Goal: Task Accomplishment & Management: Use online tool/utility

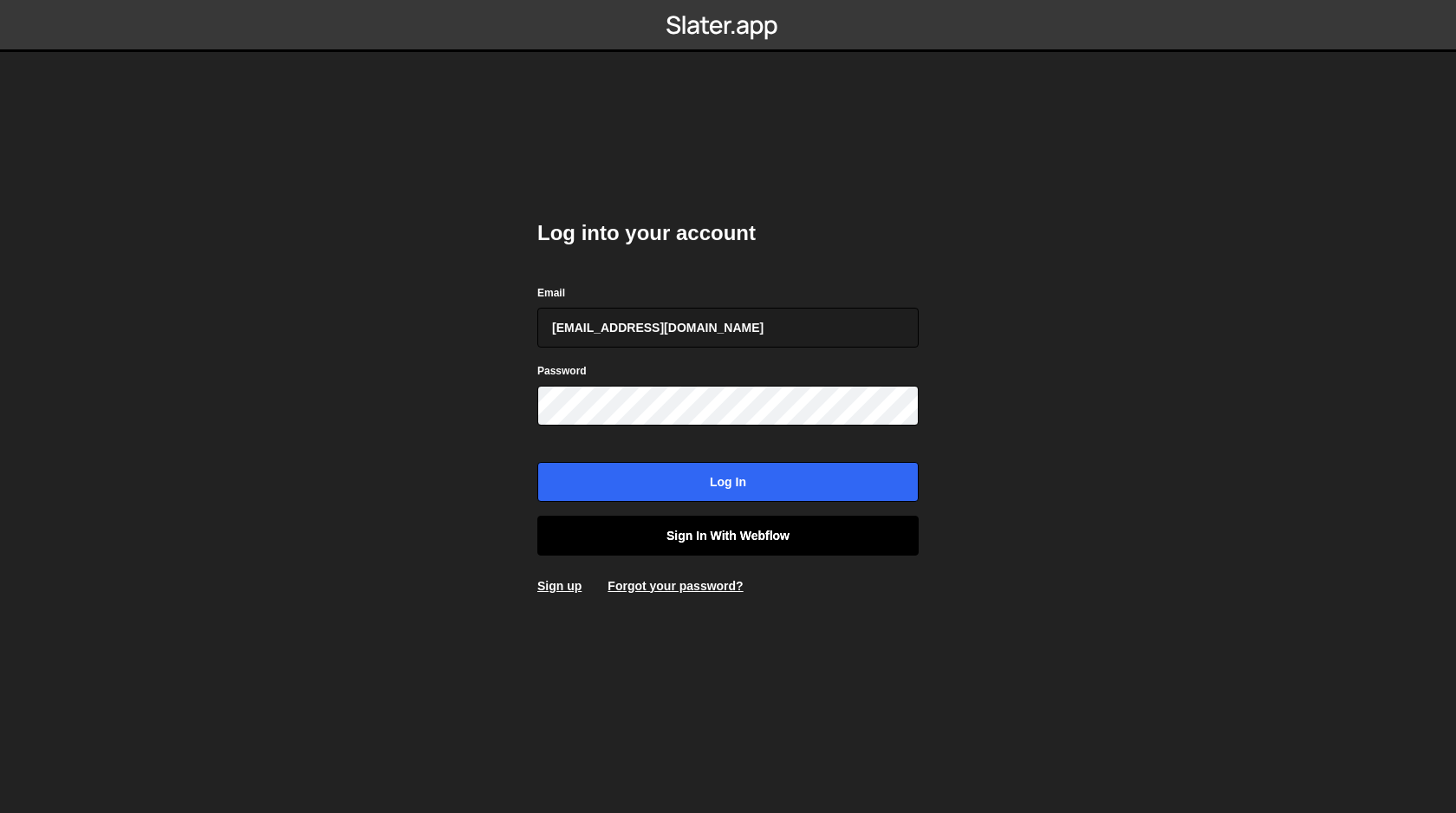
type input "[EMAIL_ADDRESS][DOMAIN_NAME]"
click at [783, 534] on link "Sign in with Webflow" at bounding box center [727, 536] width 381 height 40
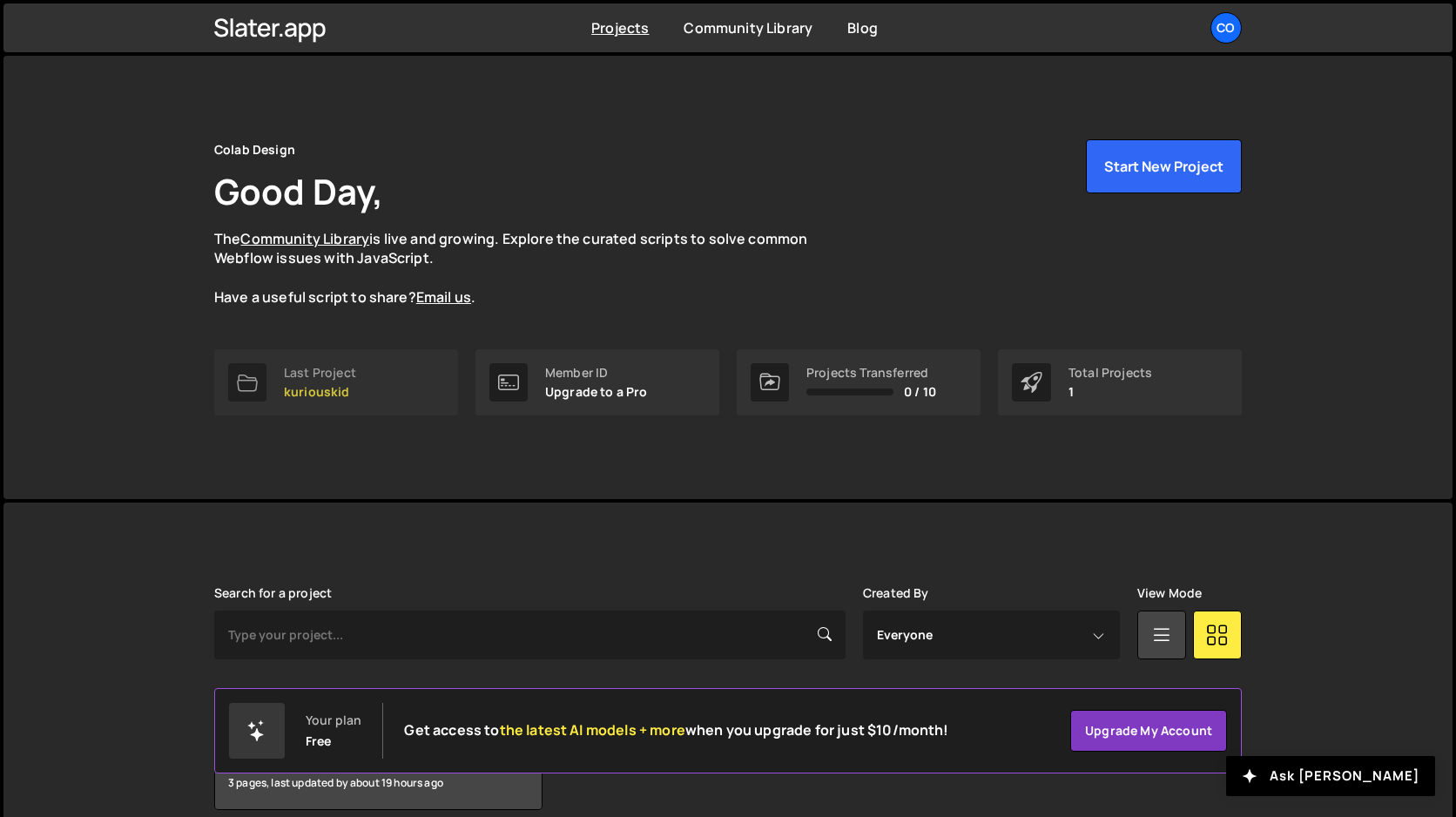
click at [312, 385] on p "kuriouskid" at bounding box center [320, 391] width 73 height 14
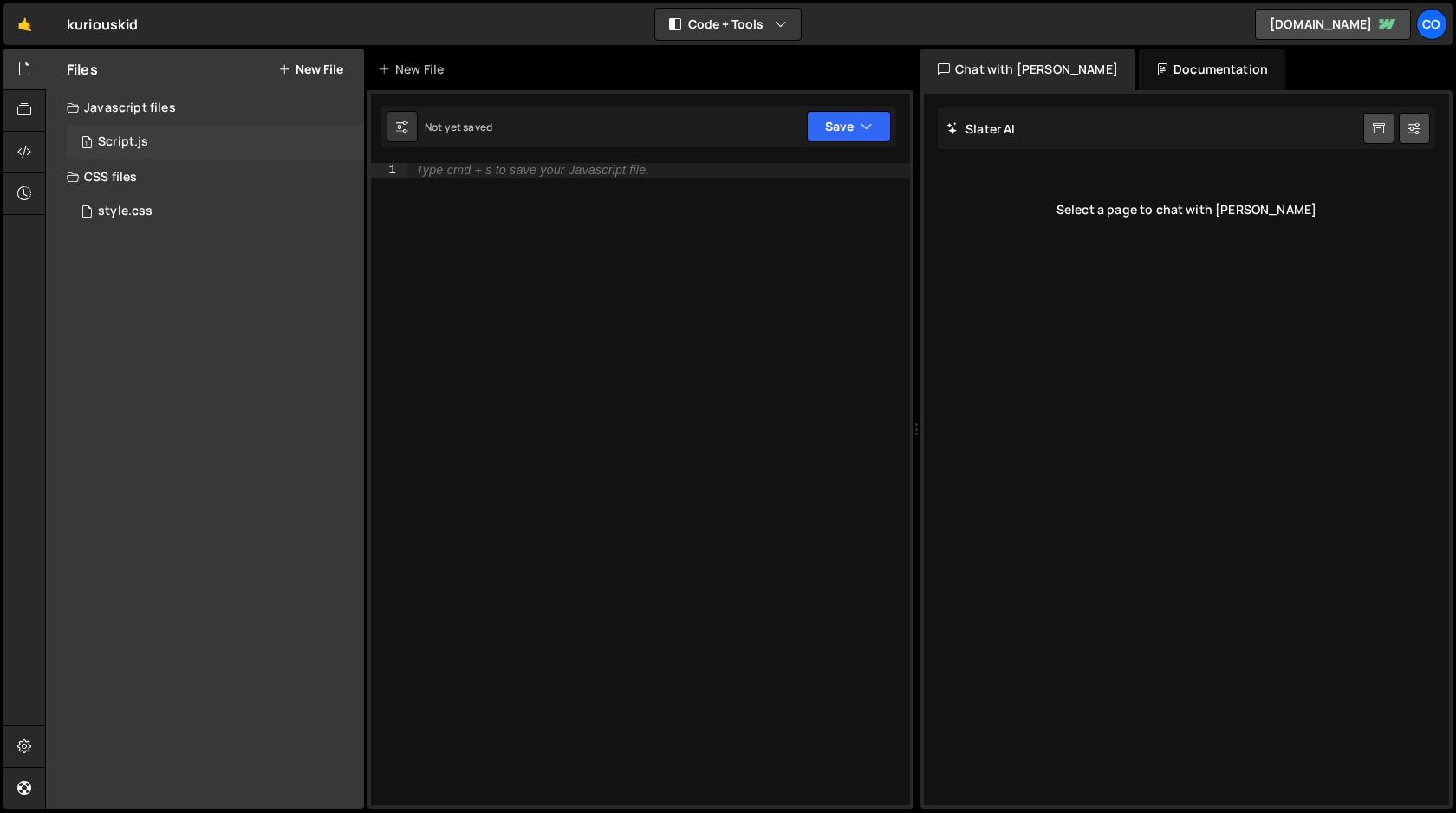
click at [123, 144] on div "Script.js" at bounding box center [123, 142] width 50 height 16
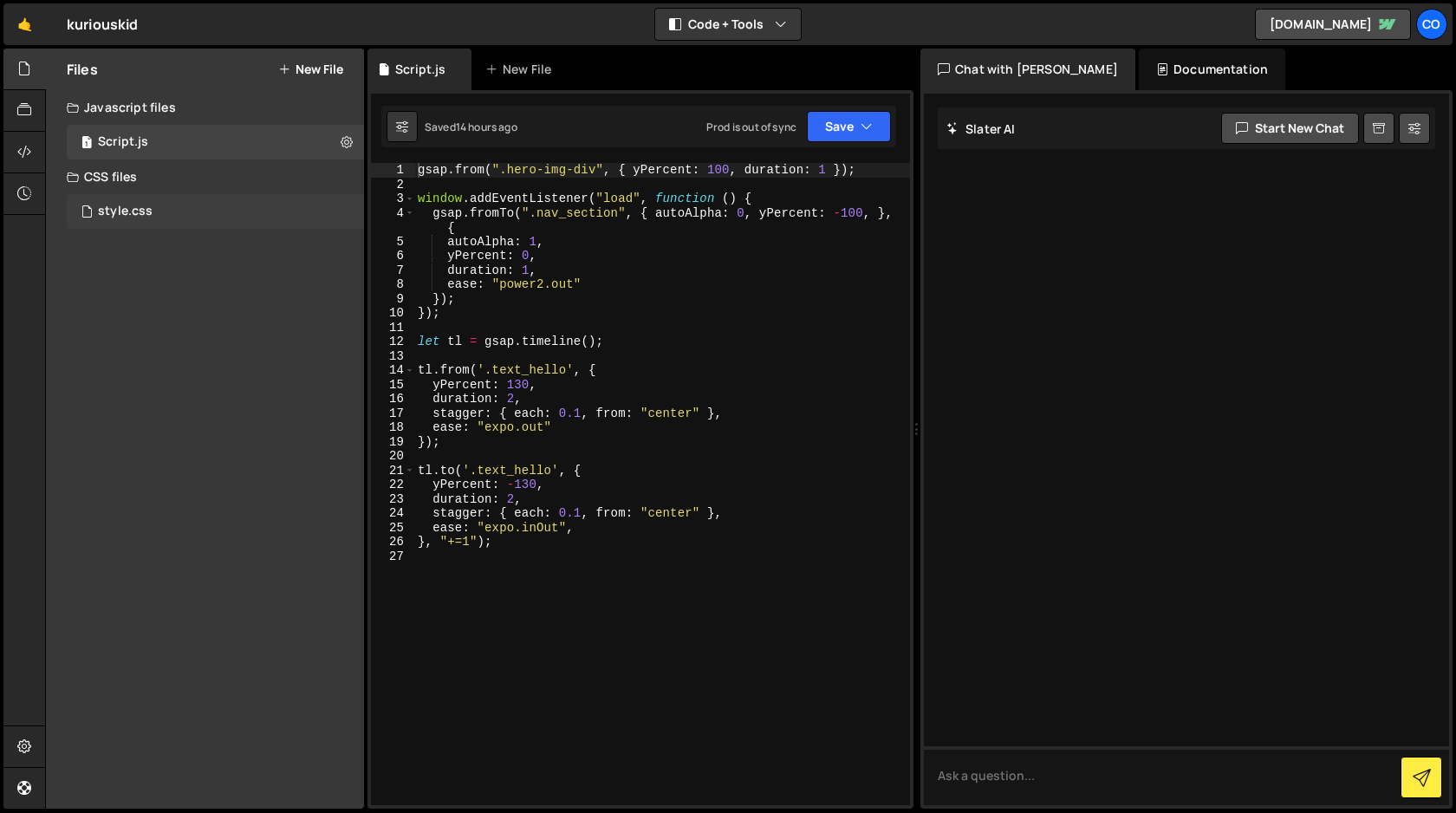
click at [134, 209] on div "style.css" at bounding box center [125, 211] width 55 height 16
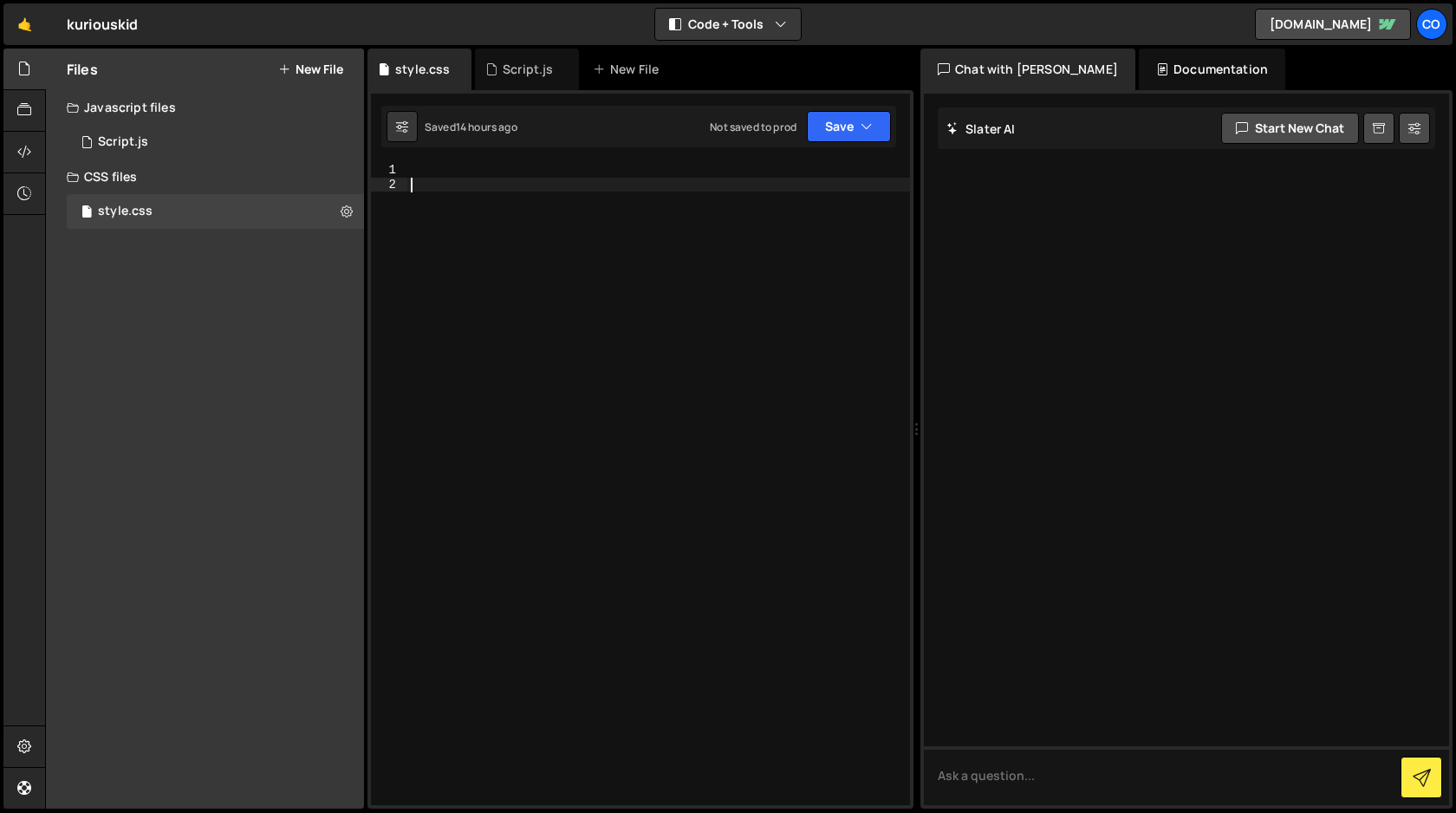
click at [576, 218] on div at bounding box center [658, 497] width 503 height 670
paste textarea "}"
type textarea "}"
click at [33, 152] on div at bounding box center [25, 152] width 42 height 41
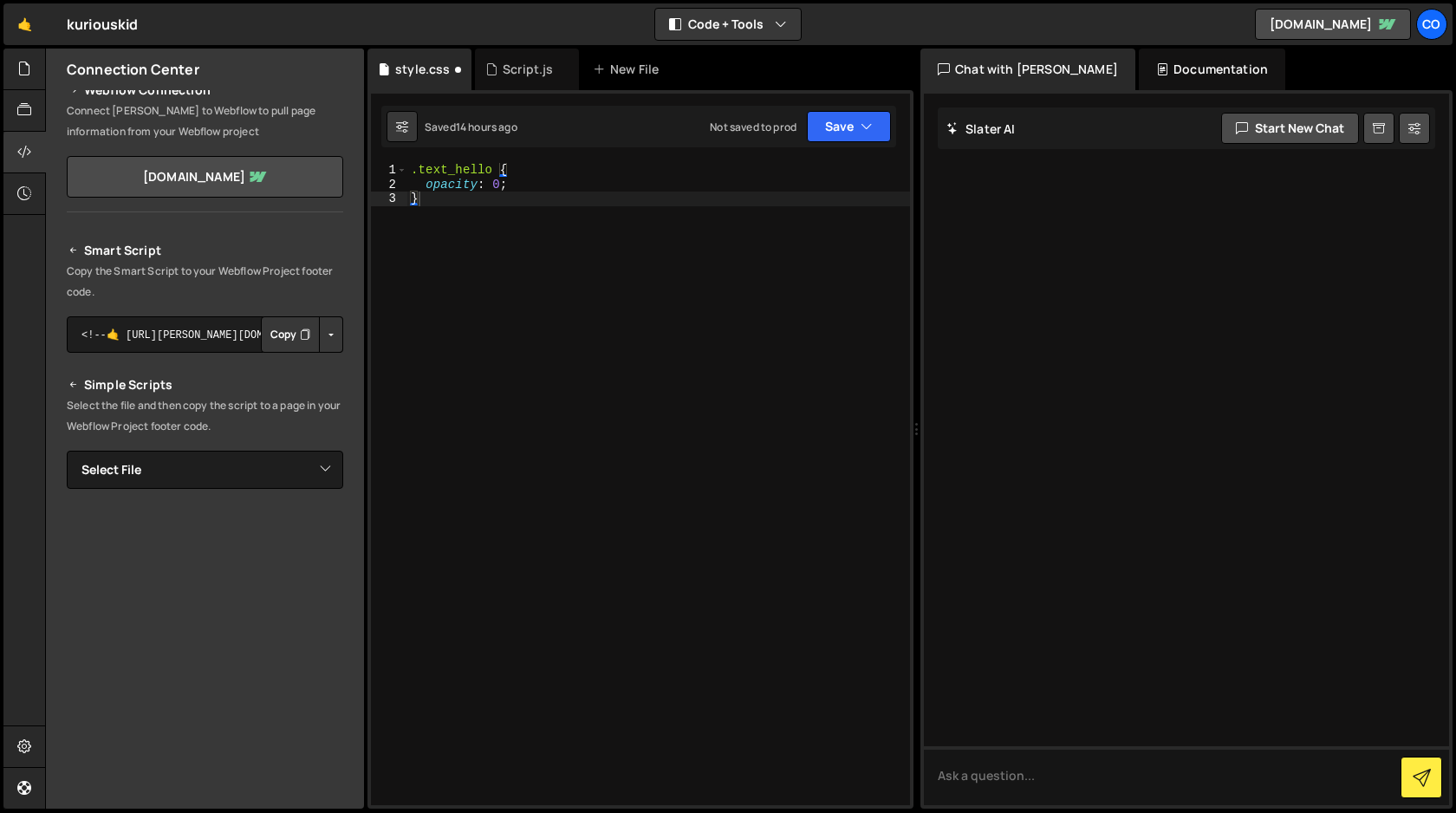
scroll to position [40, 0]
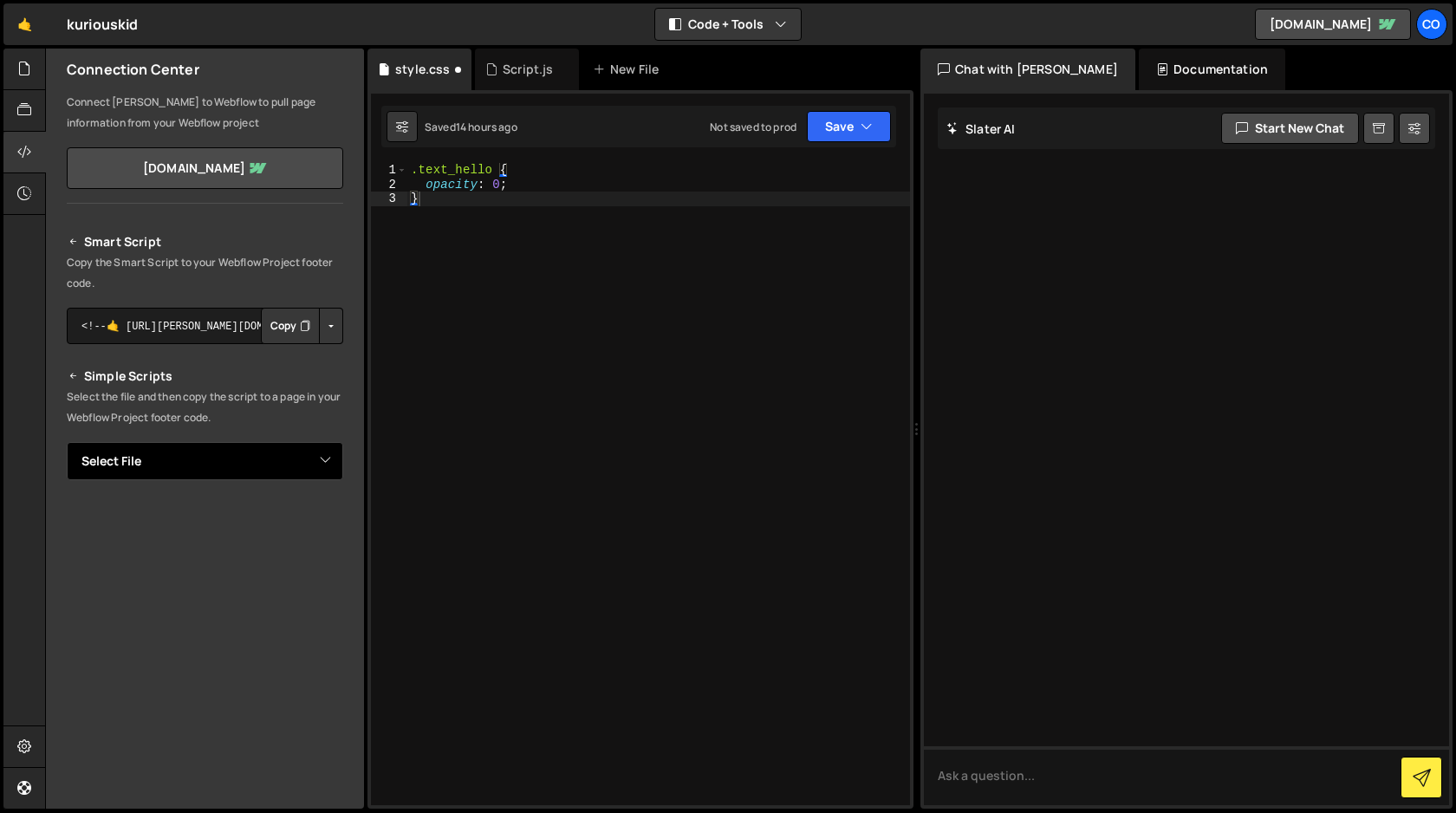
click at [318, 458] on select "Select File Script.js style.css" at bounding box center [205, 461] width 276 height 38
select select "45337"
click at [67, 442] on select "Select File Script.js style.css" at bounding box center [205, 461] width 276 height 38
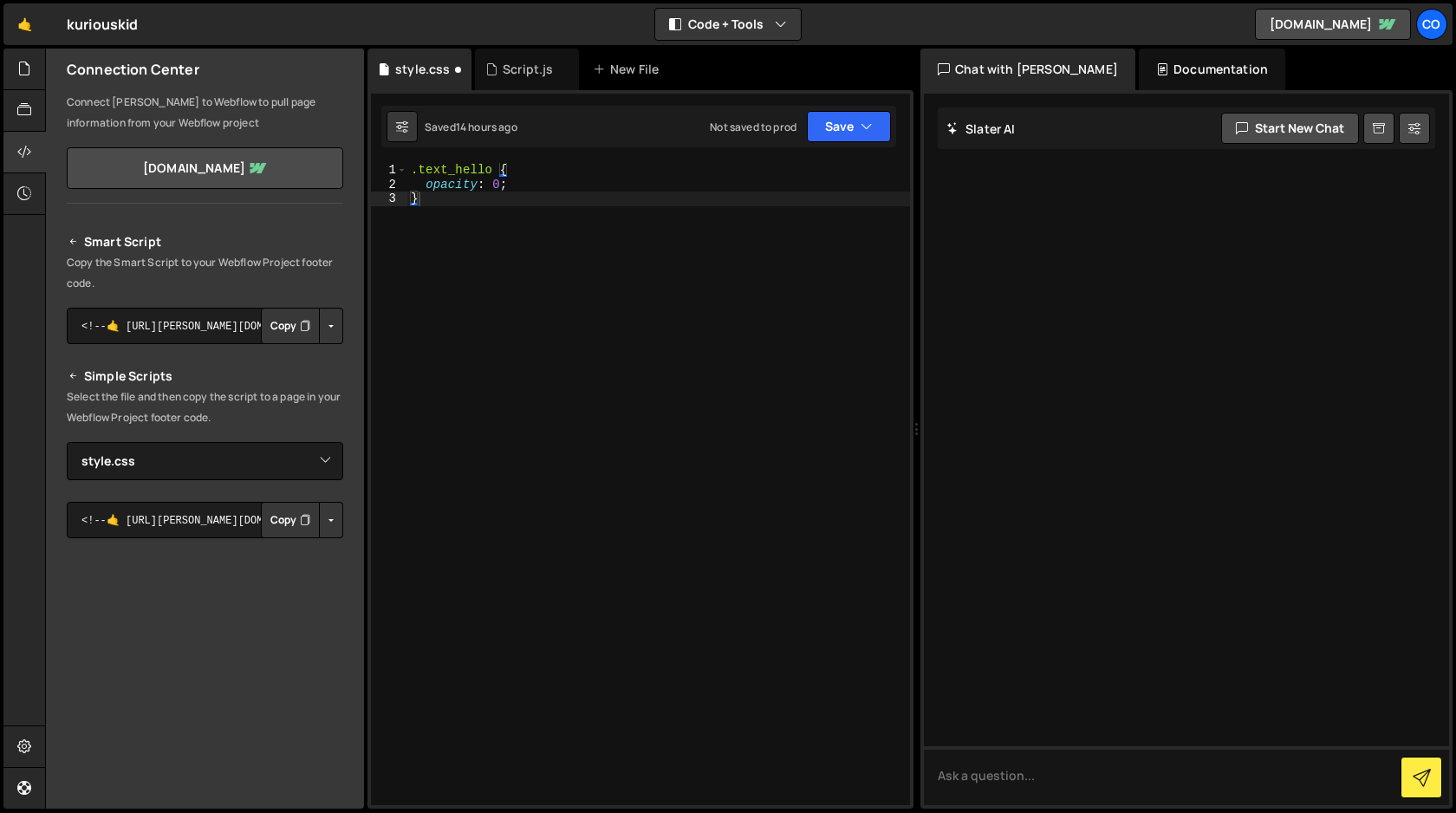
click at [300, 519] on icon "Button group with nested dropdown" at bounding box center [305, 519] width 10 height 17
click at [840, 125] on button "Save" at bounding box center [849, 126] width 84 height 31
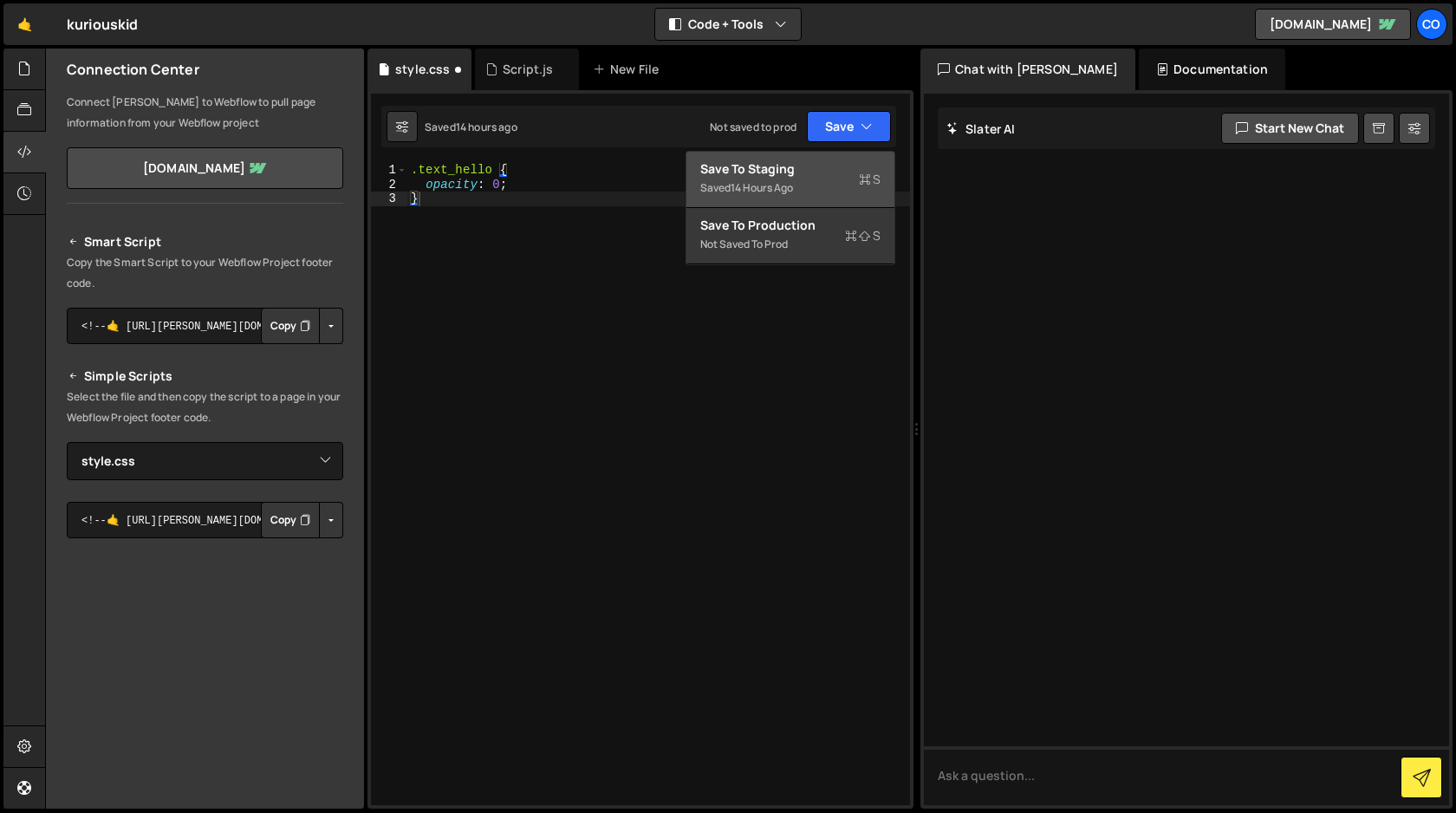
click at [786, 189] on div "14 hours ago" at bounding box center [762, 187] width 62 height 15
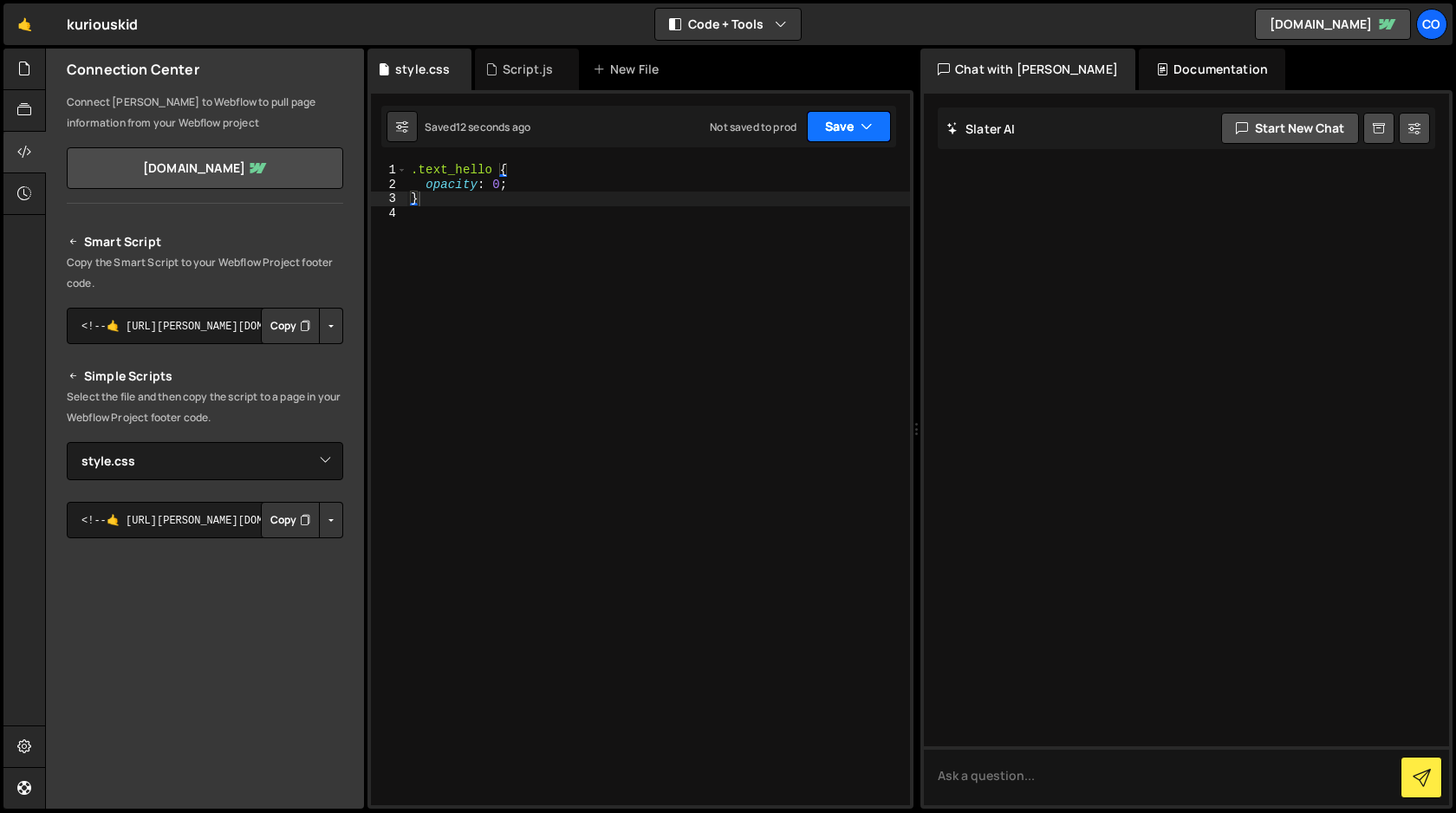
click at [860, 123] on button "Save" at bounding box center [849, 126] width 84 height 31
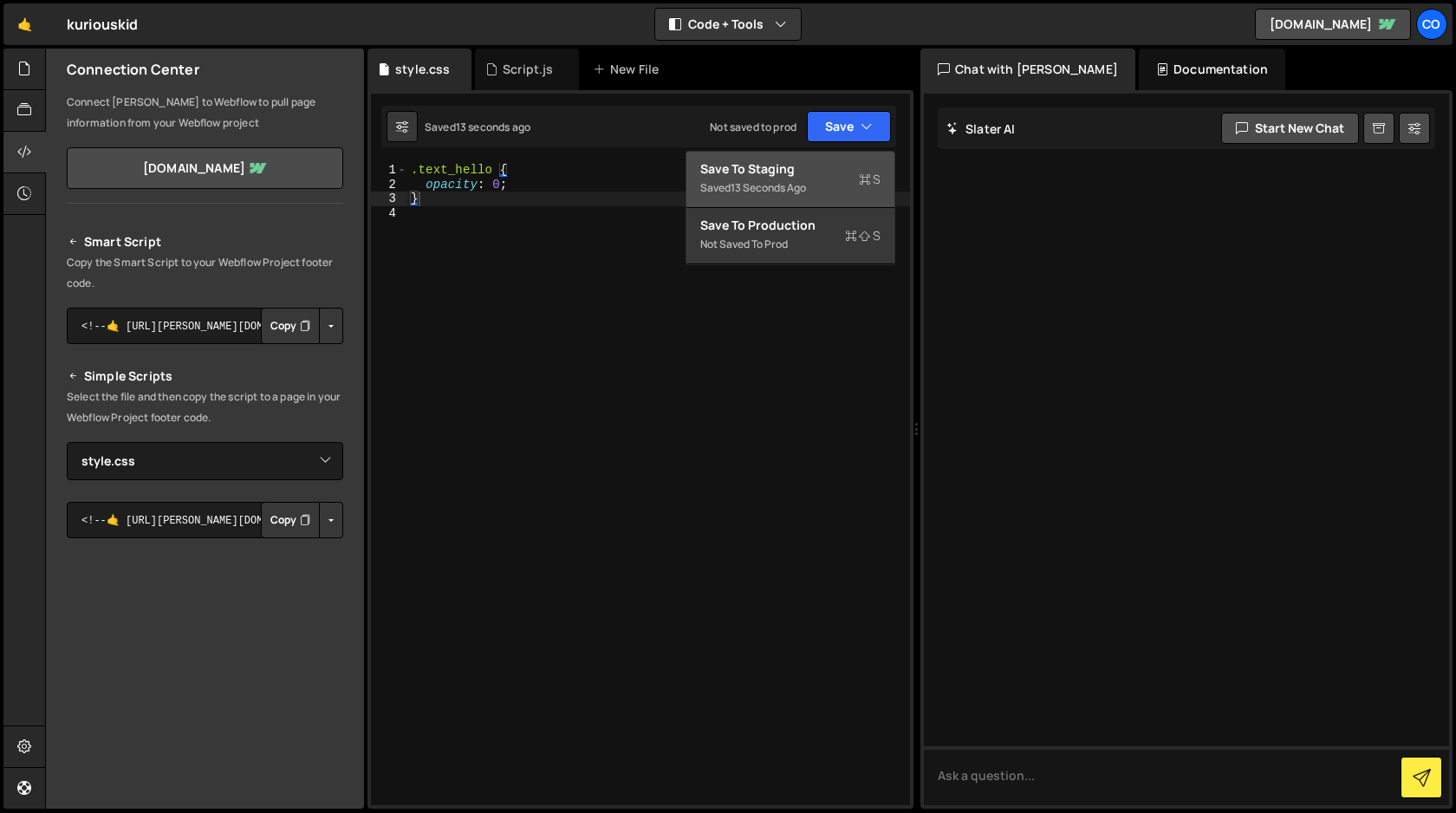
click at [817, 172] on div "Save to Staging S" at bounding box center [790, 168] width 180 height 17
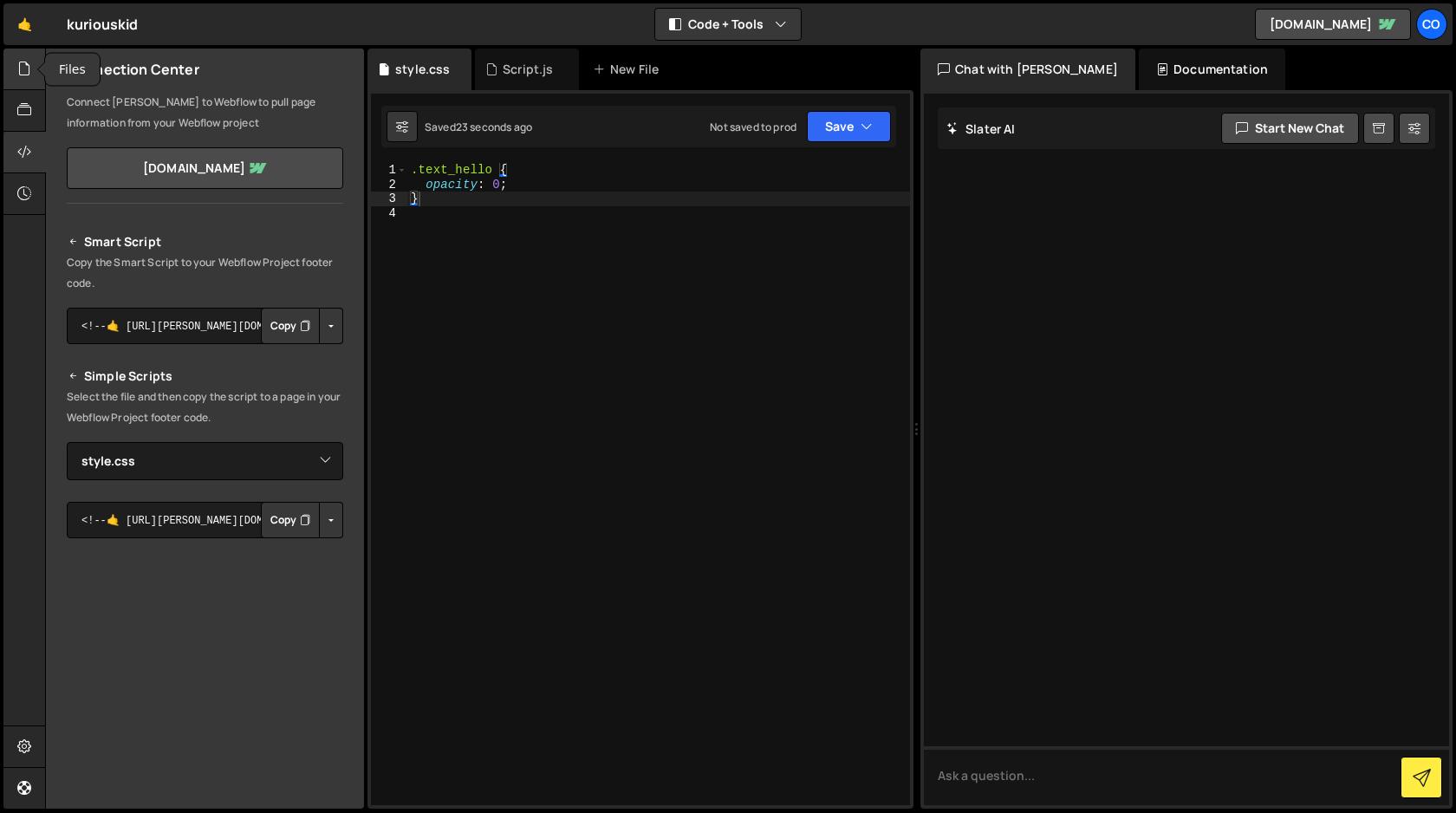
click at [22, 70] on icon at bounding box center [24, 68] width 14 height 19
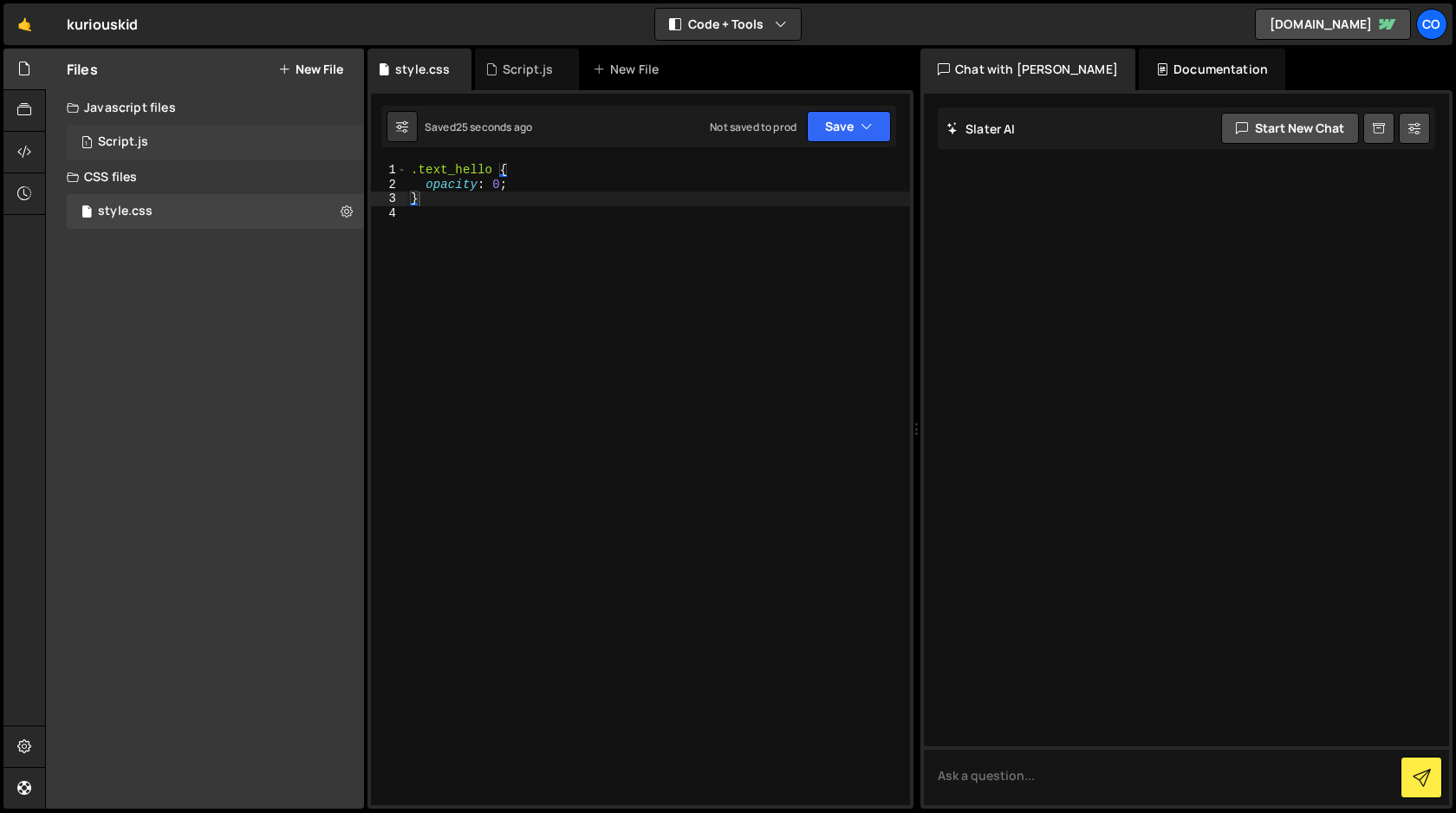
click at [142, 139] on div "Script.js" at bounding box center [123, 142] width 50 height 16
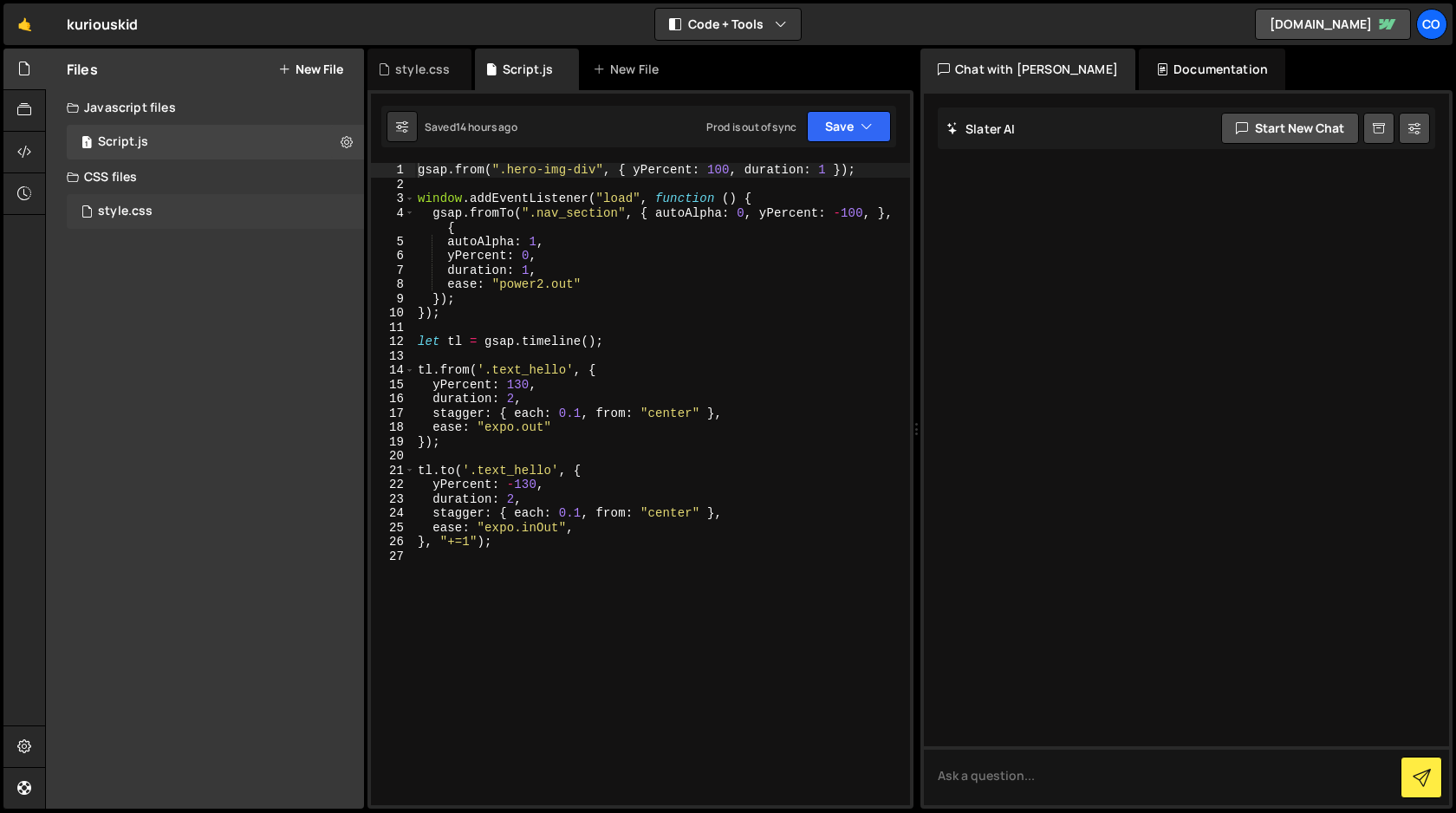
click at [120, 206] on div "style.css" at bounding box center [125, 211] width 55 height 16
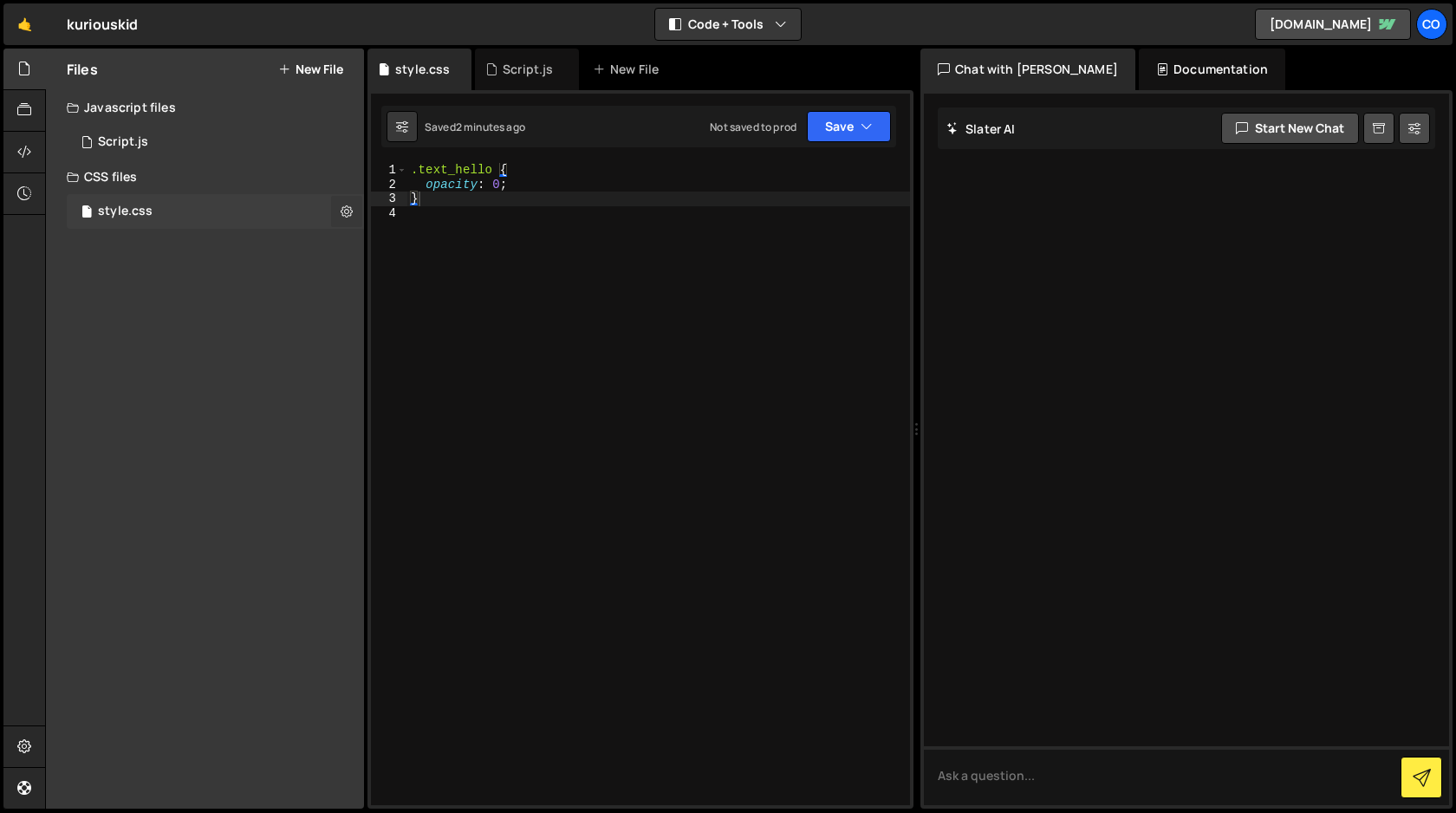
click at [349, 209] on icon at bounding box center [346, 211] width 12 height 16
type input "style"
radio input "false"
radio input "true"
checkbox input "true"
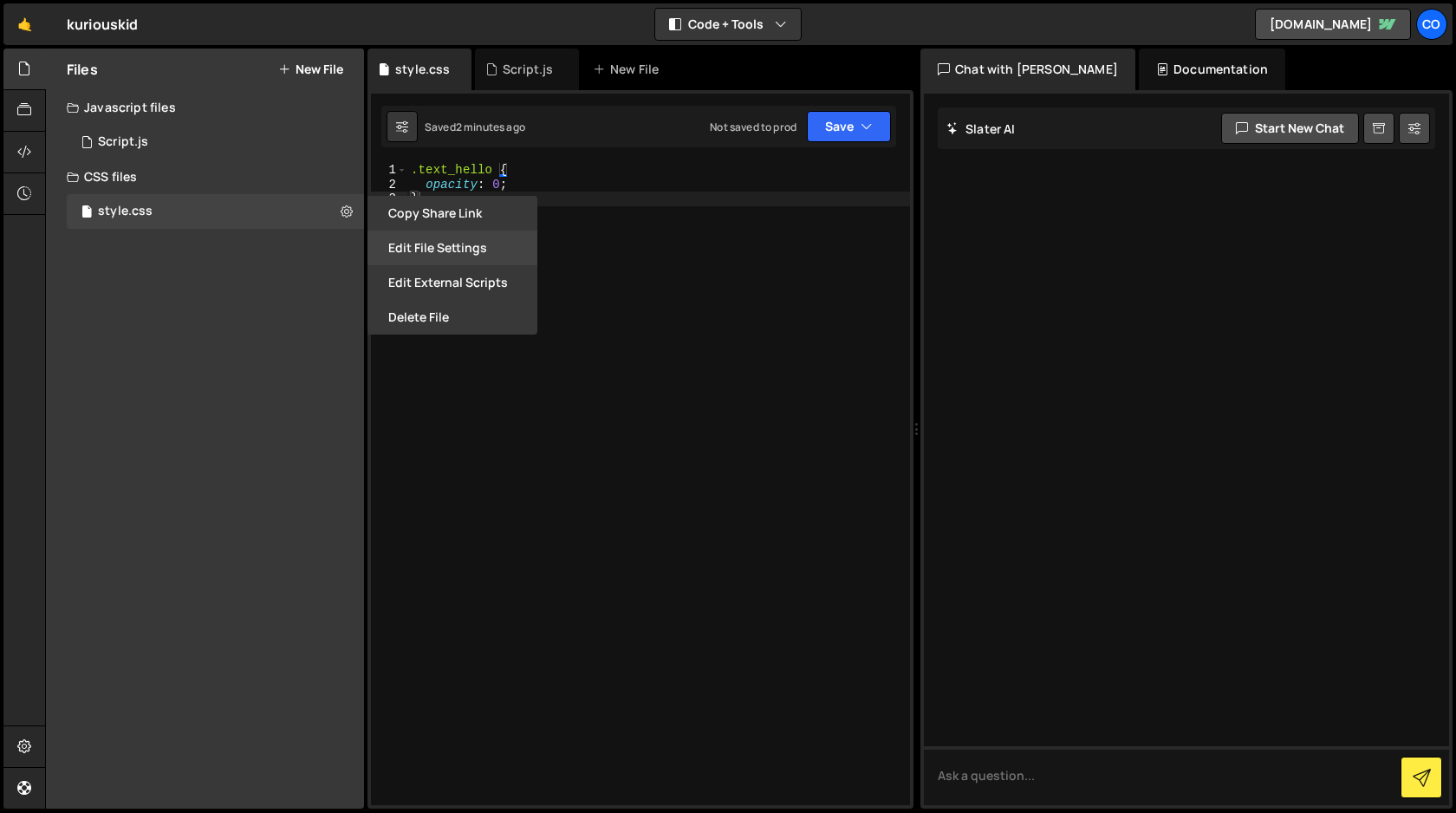
click at [441, 244] on button "Edit File Settings" at bounding box center [453, 248] width 170 height 35
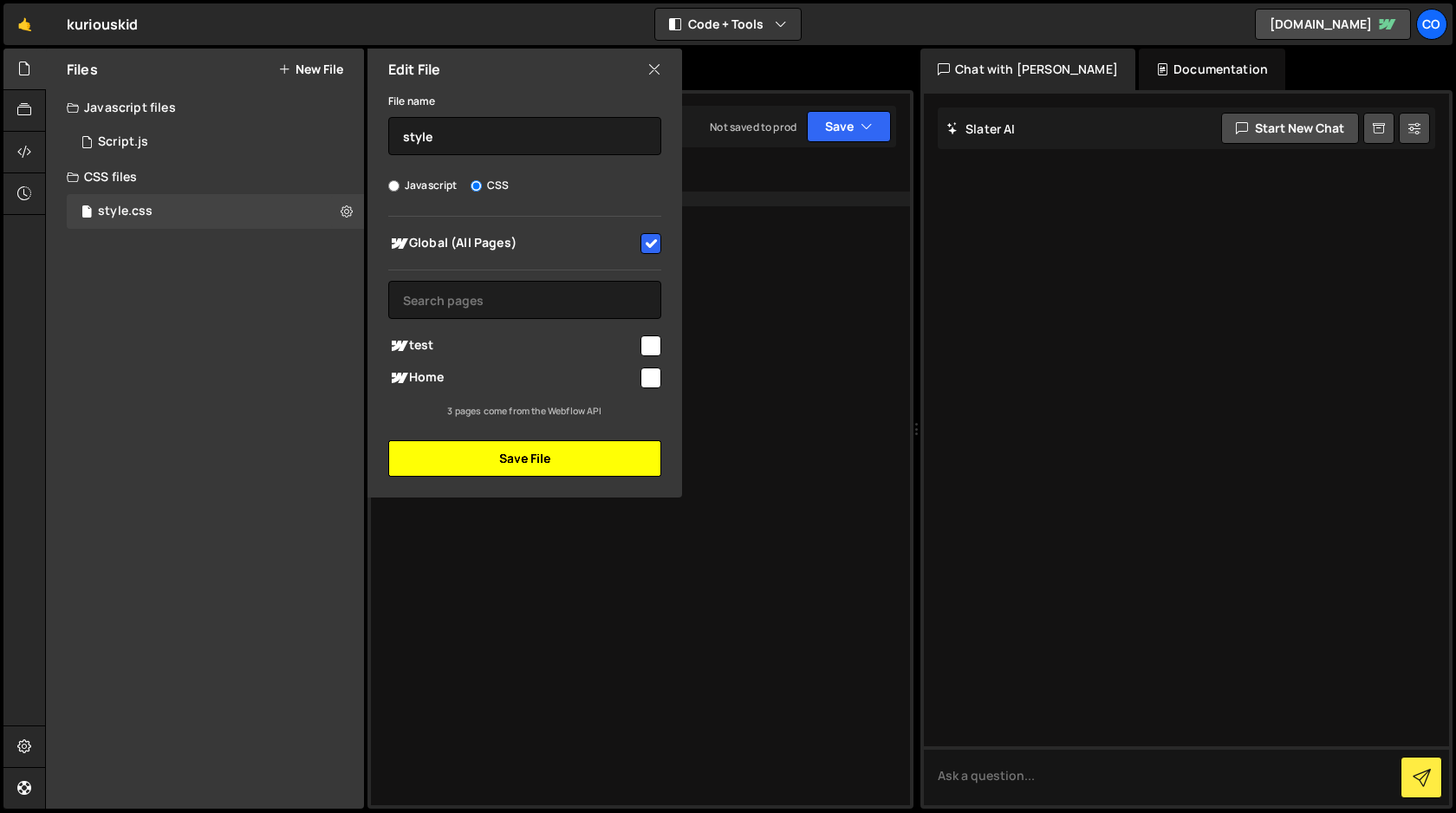
click at [566, 458] on button "Save File" at bounding box center [524, 458] width 273 height 37
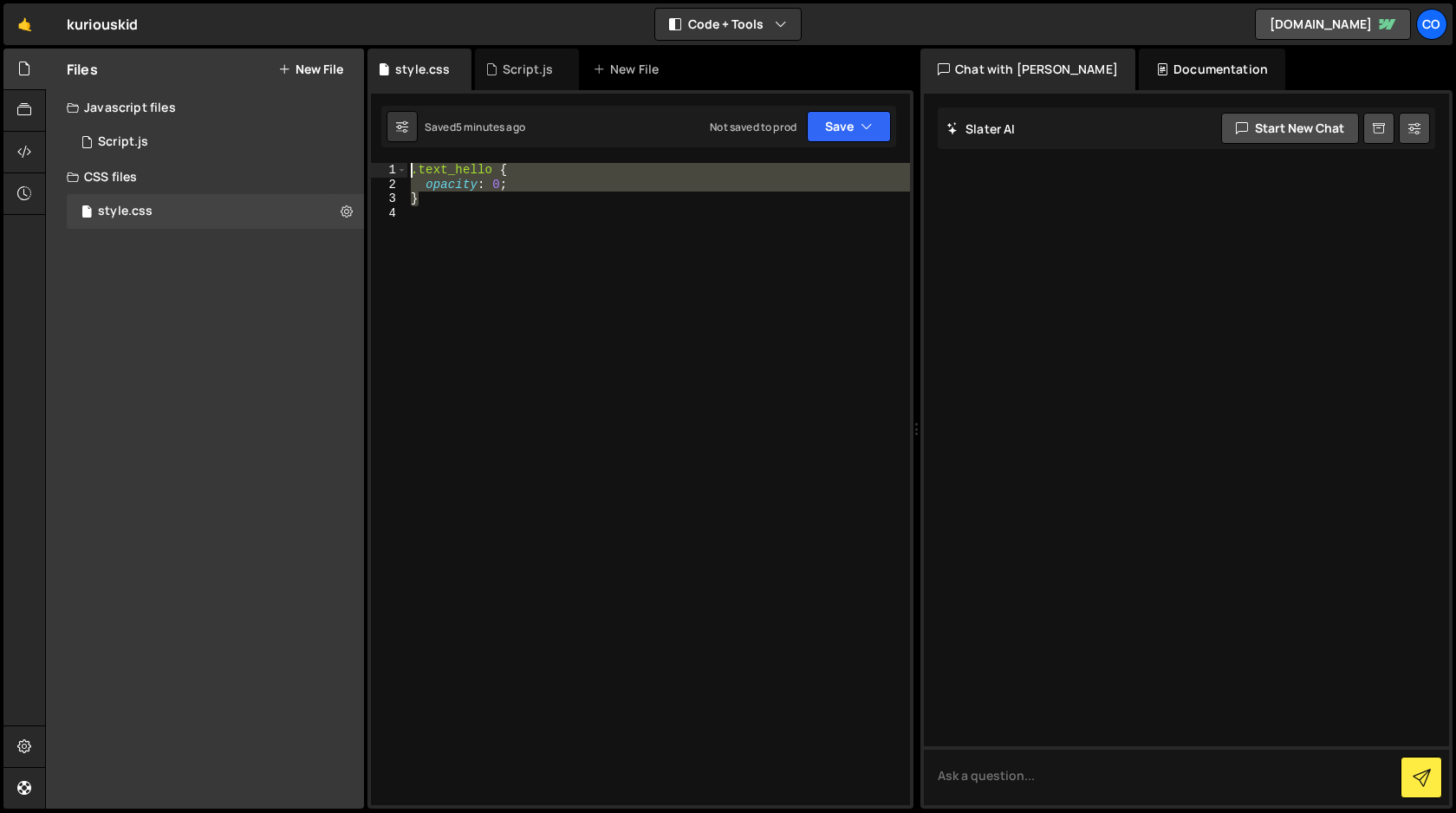
drag, startPoint x: 453, startPoint y: 202, endPoint x: 394, endPoint y: 165, distance: 69.6
click at [394, 165] on div "} 1 2 3 4 .text_hello { opacity : 0 ; } ההההההההההההההההההההההההההההההההההההההה…" at bounding box center [639, 484] width 539 height 642
type textarea ".text_hello { opacity: 0;"
click at [25, 745] on icon at bounding box center [24, 745] width 14 height 19
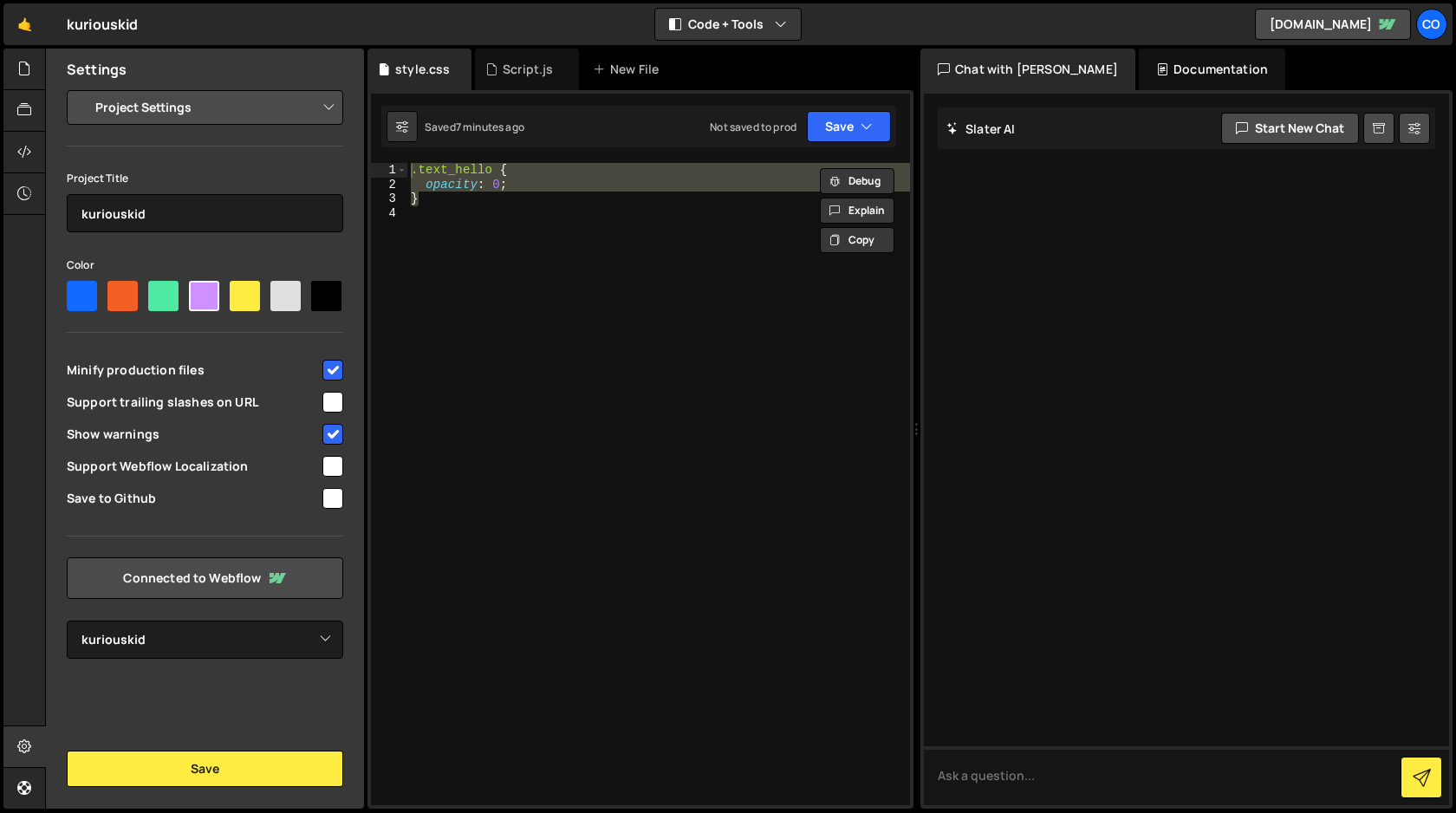
click at [215, 107] on select "Project Settings Code Editor Settings Chat Settings" at bounding box center [209, 108] width 254 height 38
click at [427, 69] on div "style.css" at bounding box center [423, 69] width 55 height 17
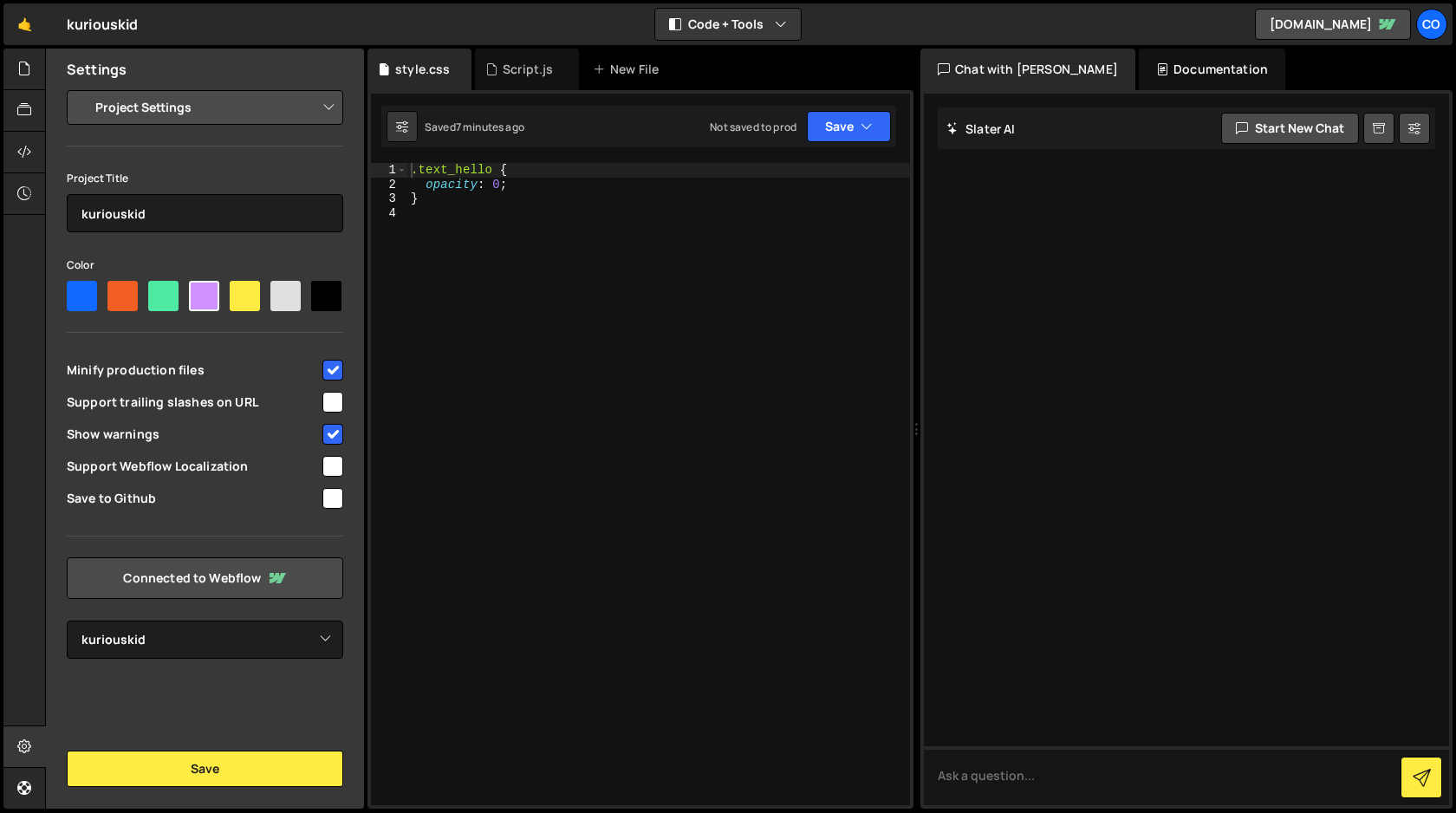
click at [223, 111] on select "Project Settings Code Editor Settings Chat Settings" at bounding box center [209, 108] width 254 height 38
click at [81, 89] on select "Project Settings Code Editor Settings Chat Settings" at bounding box center [209, 108] width 254 height 38
click at [302, 649] on select "Select Project kuriouskid" at bounding box center [205, 639] width 276 height 38
click at [67, 620] on select "Select Project kuriouskid" at bounding box center [205, 639] width 276 height 38
click at [409, 130] on button at bounding box center [402, 126] width 31 height 31
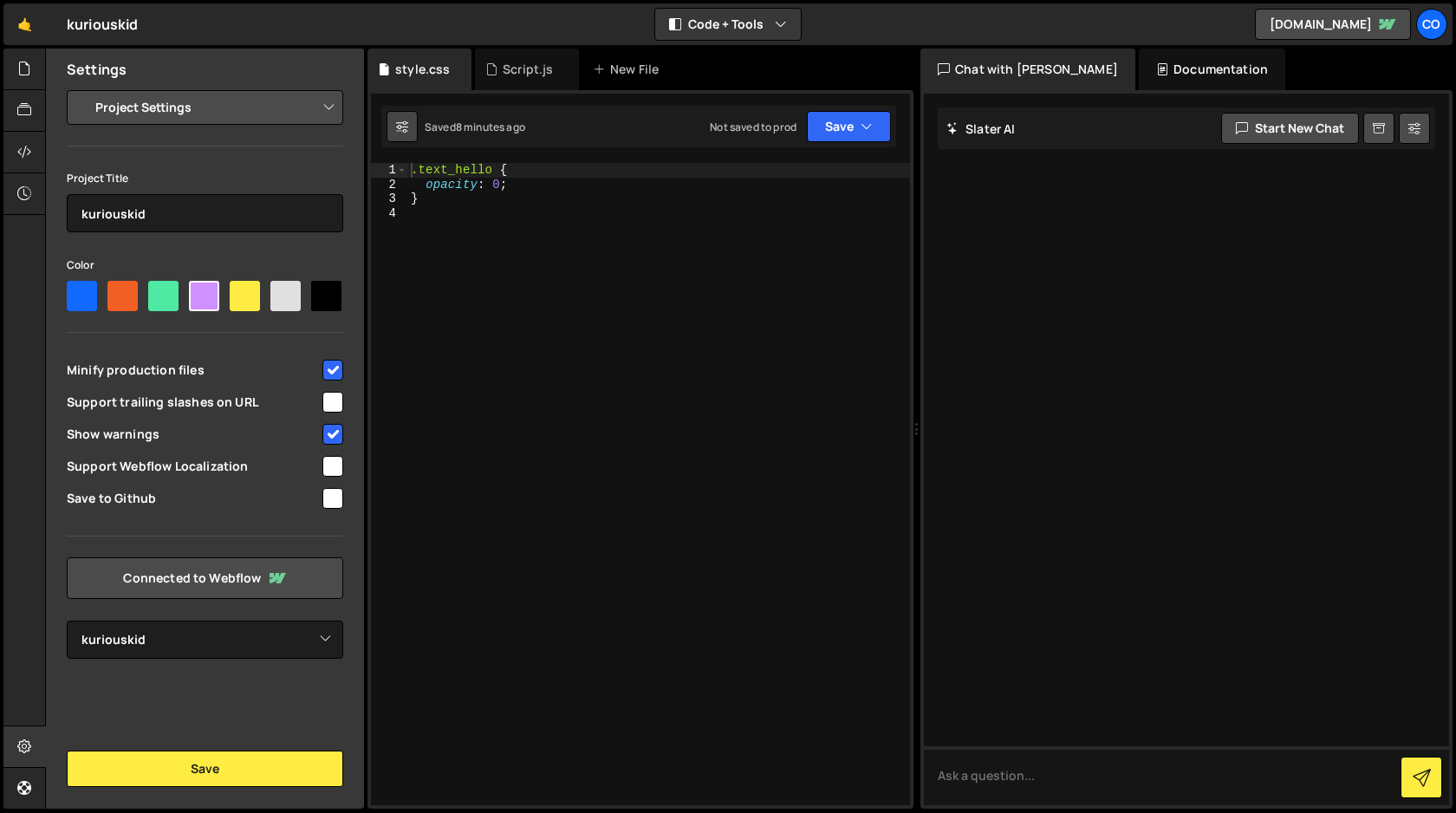
select select "editor"
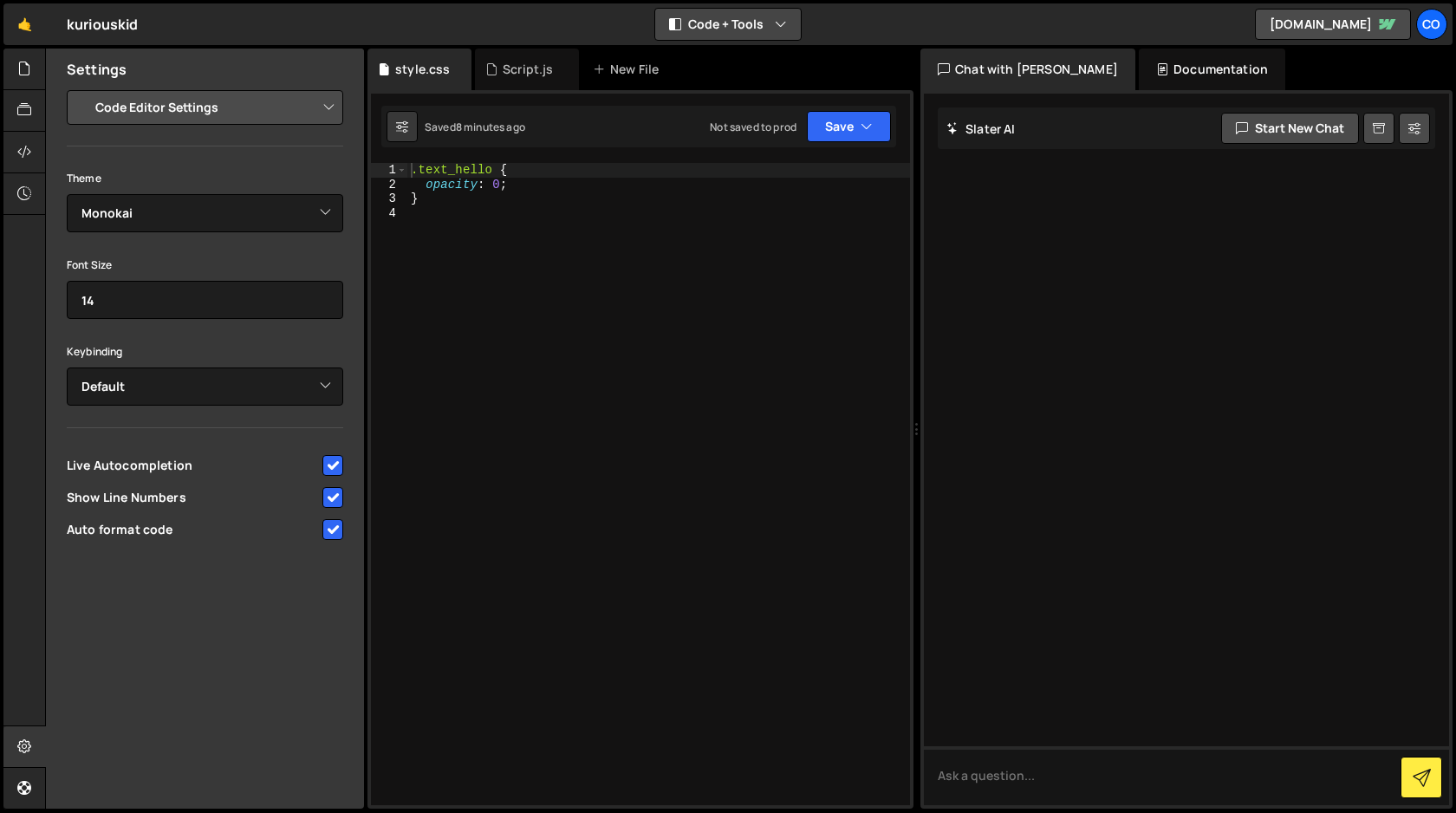
click at [751, 26] on button "Code + Tools" at bounding box center [727, 24] width 145 height 31
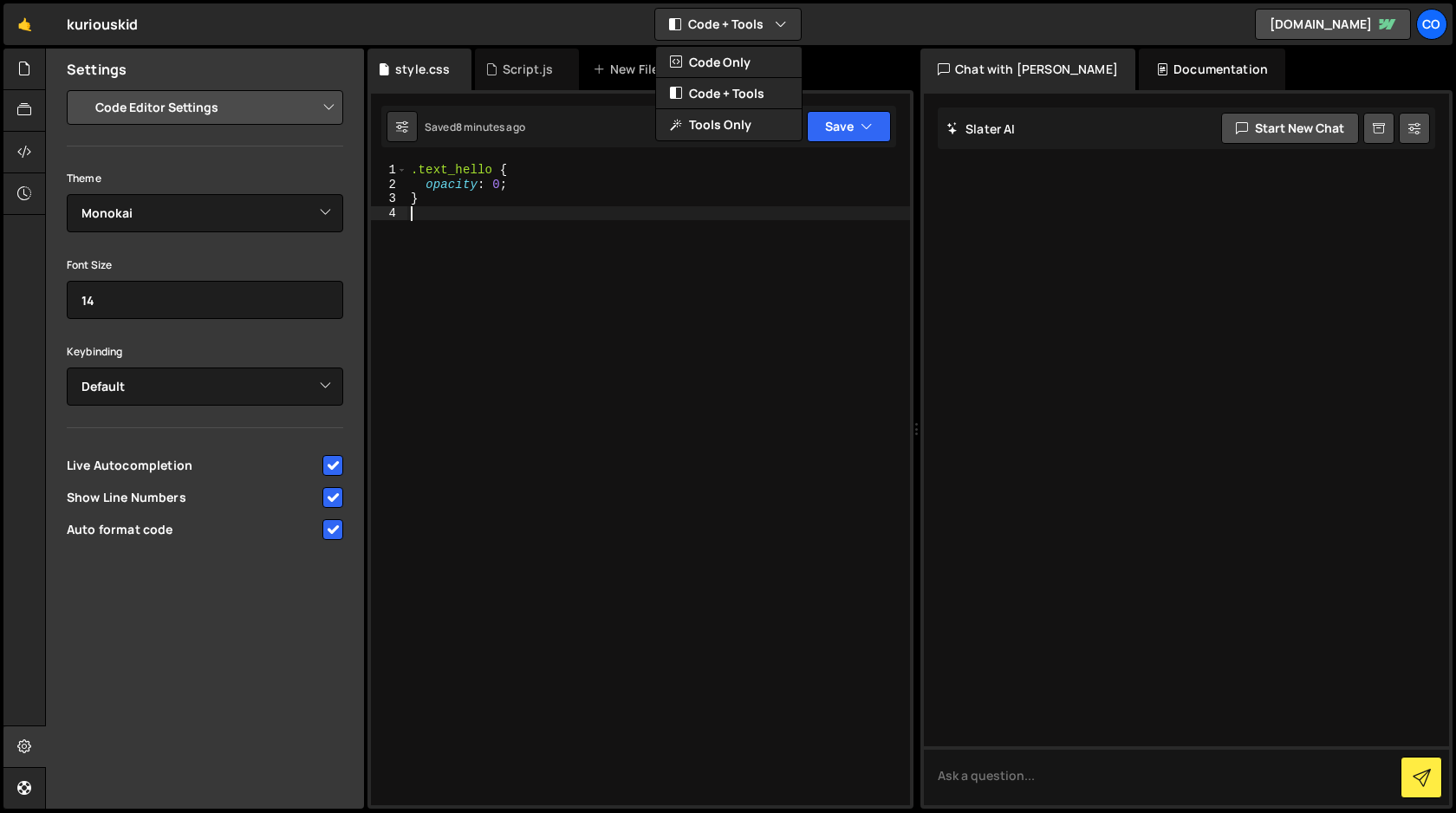
click at [674, 337] on div ".text_hello { opacity : 0 ; }" at bounding box center [658, 497] width 503 height 670
